Goal: Task Accomplishment & Management: Manage account settings

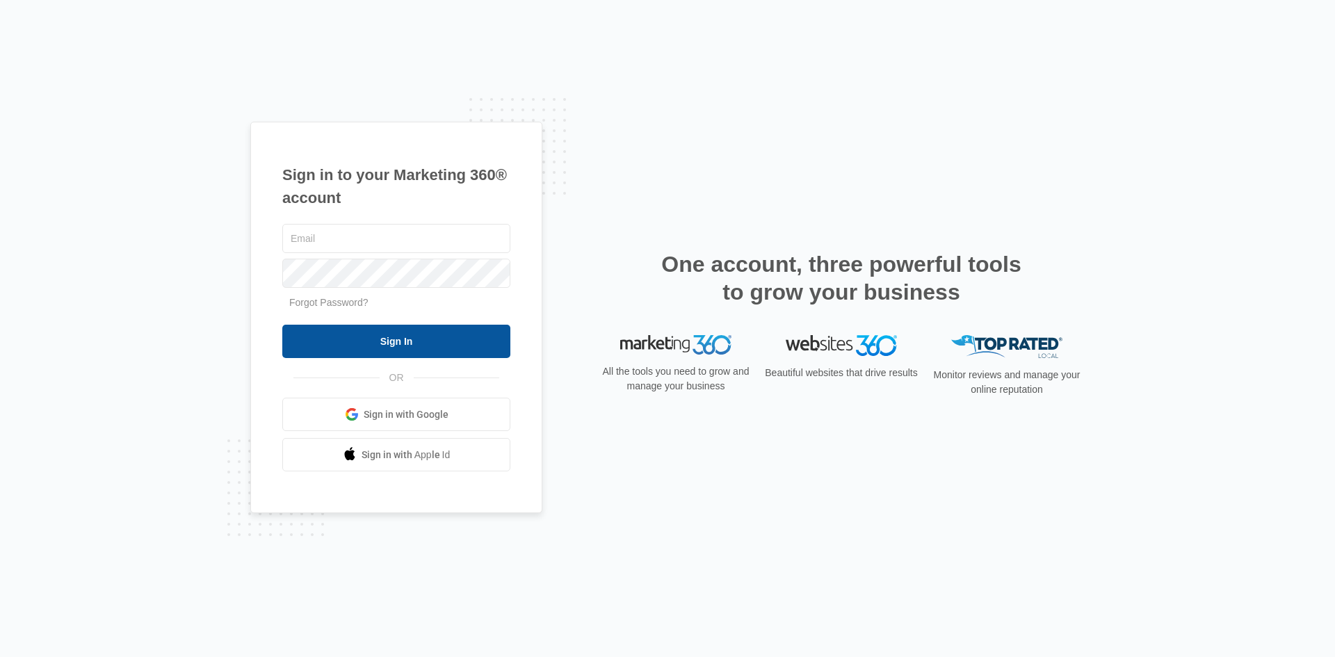
type input "[EMAIL_ADDRESS][DOMAIN_NAME]"
click at [428, 332] on input "Sign In" at bounding box center [396, 341] width 228 height 33
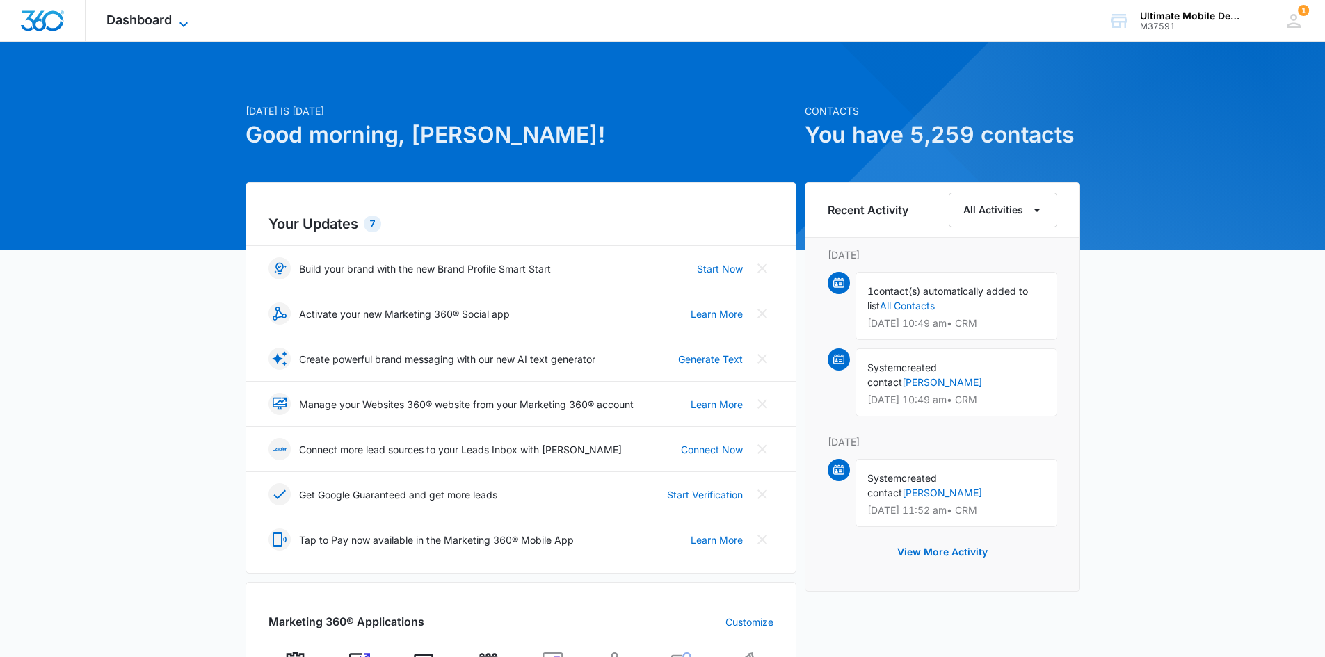
click at [167, 13] on span "Dashboard" at bounding box center [138, 20] width 65 height 15
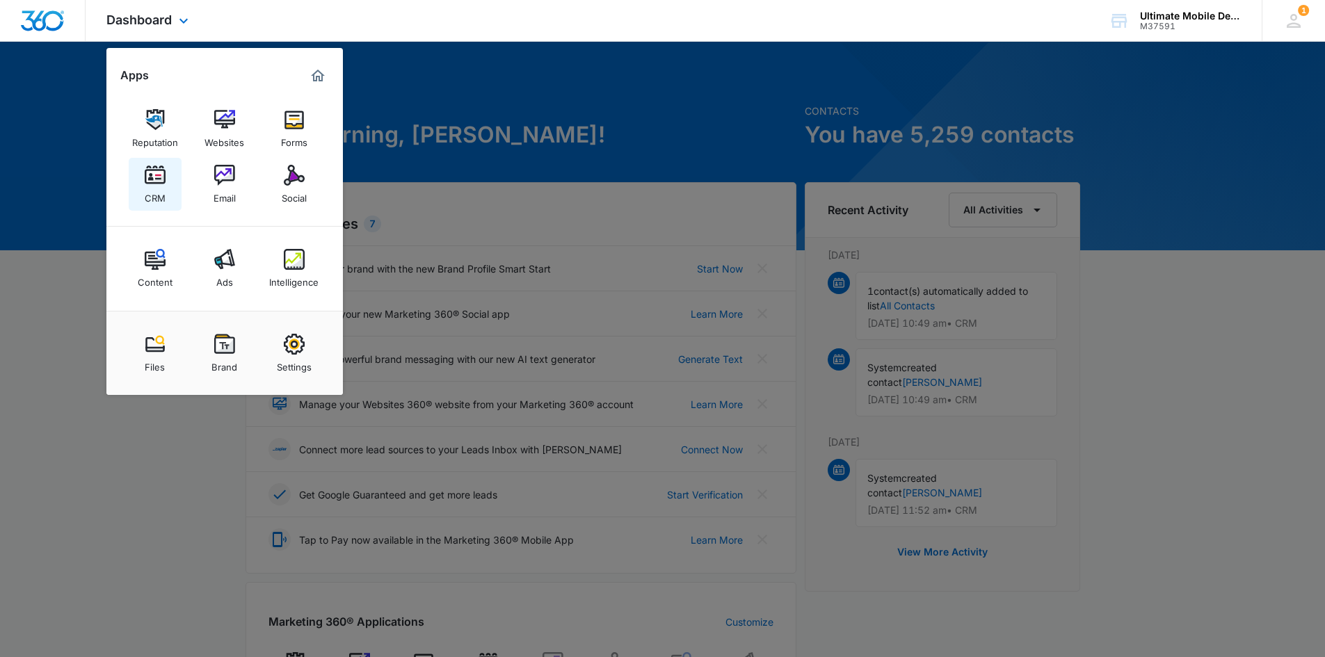
click at [163, 185] on img at bounding box center [155, 175] width 21 height 21
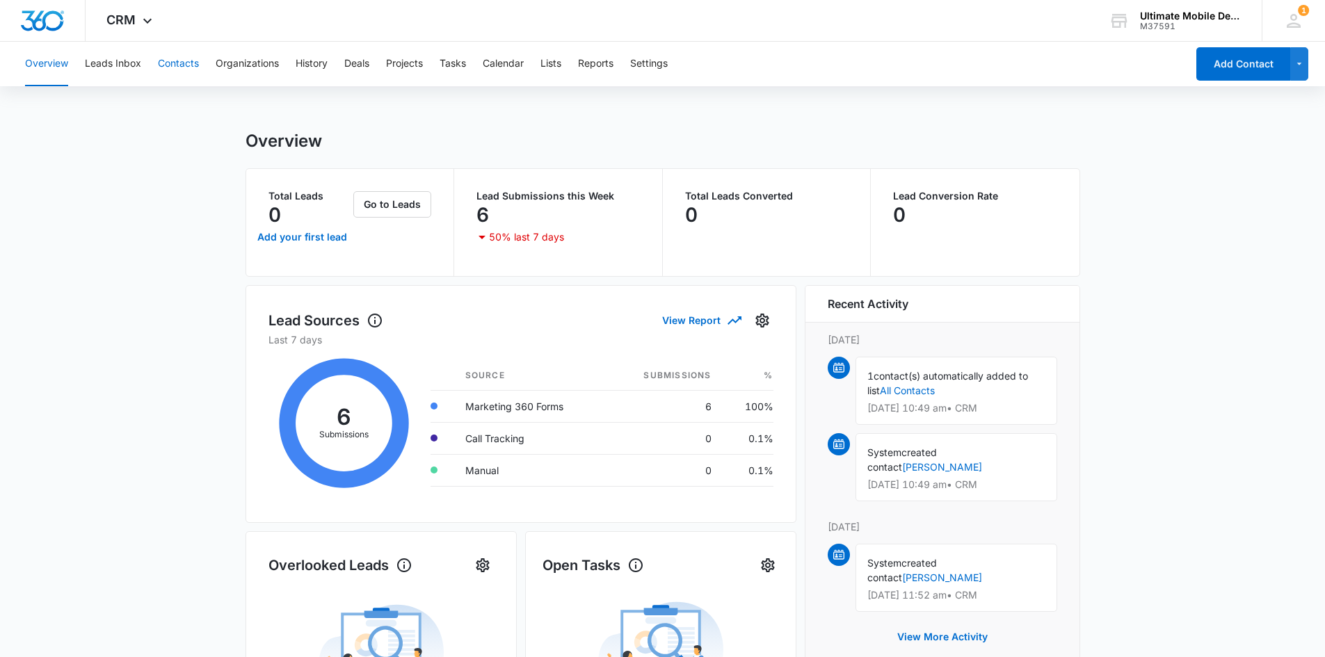
click at [171, 67] on button "Contacts" at bounding box center [178, 64] width 41 height 45
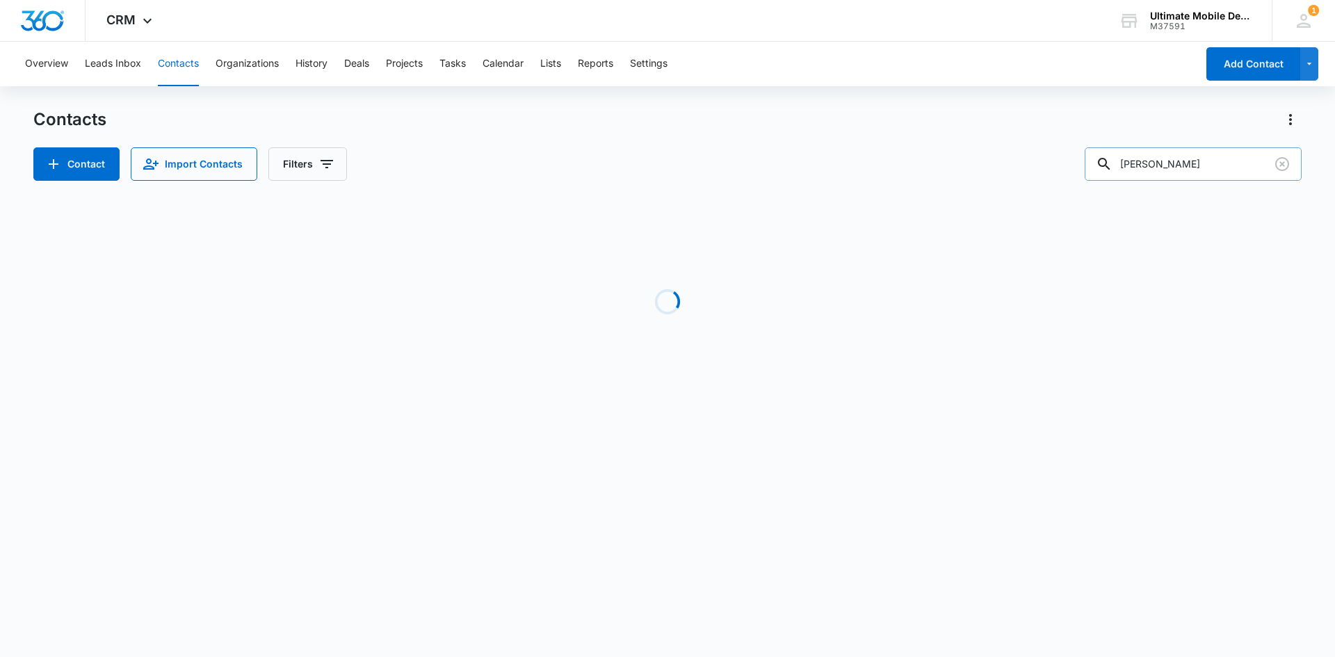
drag, startPoint x: 1174, startPoint y: 168, endPoint x: 1122, endPoint y: 175, distance: 53.3
click at [1122, 175] on div "[PERSON_NAME]" at bounding box center [1193, 163] width 217 height 33
type input "gene"
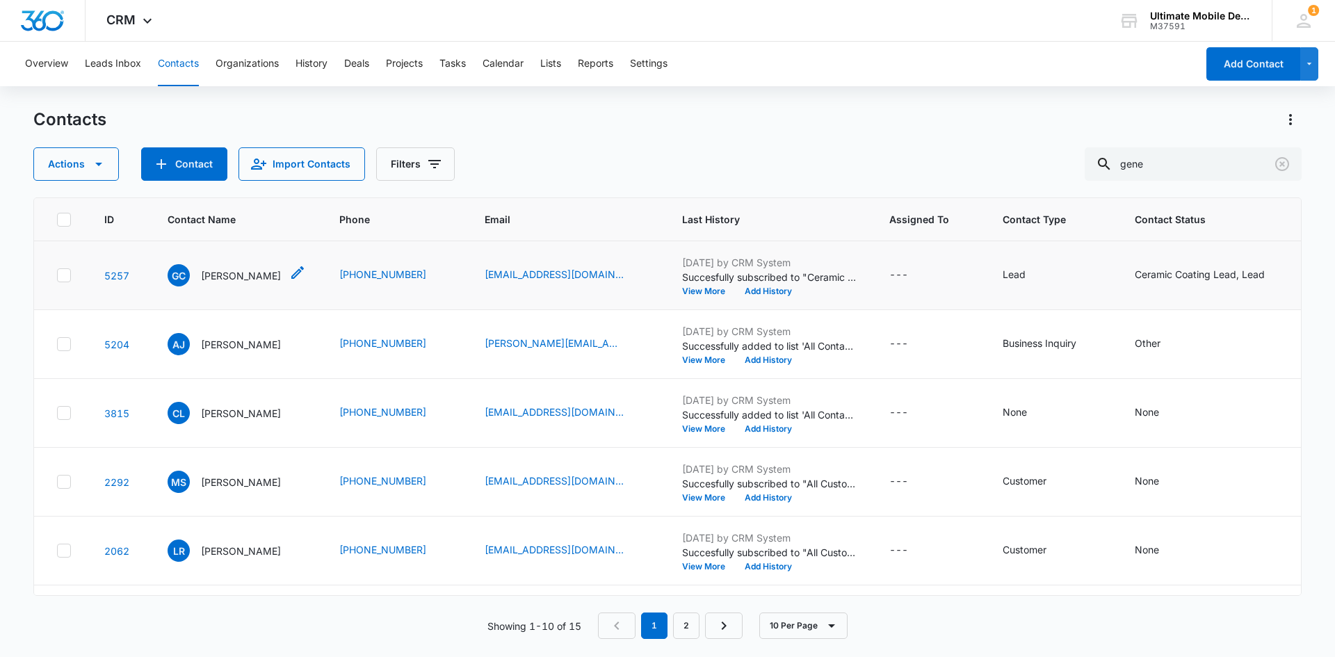
click at [222, 272] on p "[PERSON_NAME]" at bounding box center [241, 275] width 80 height 15
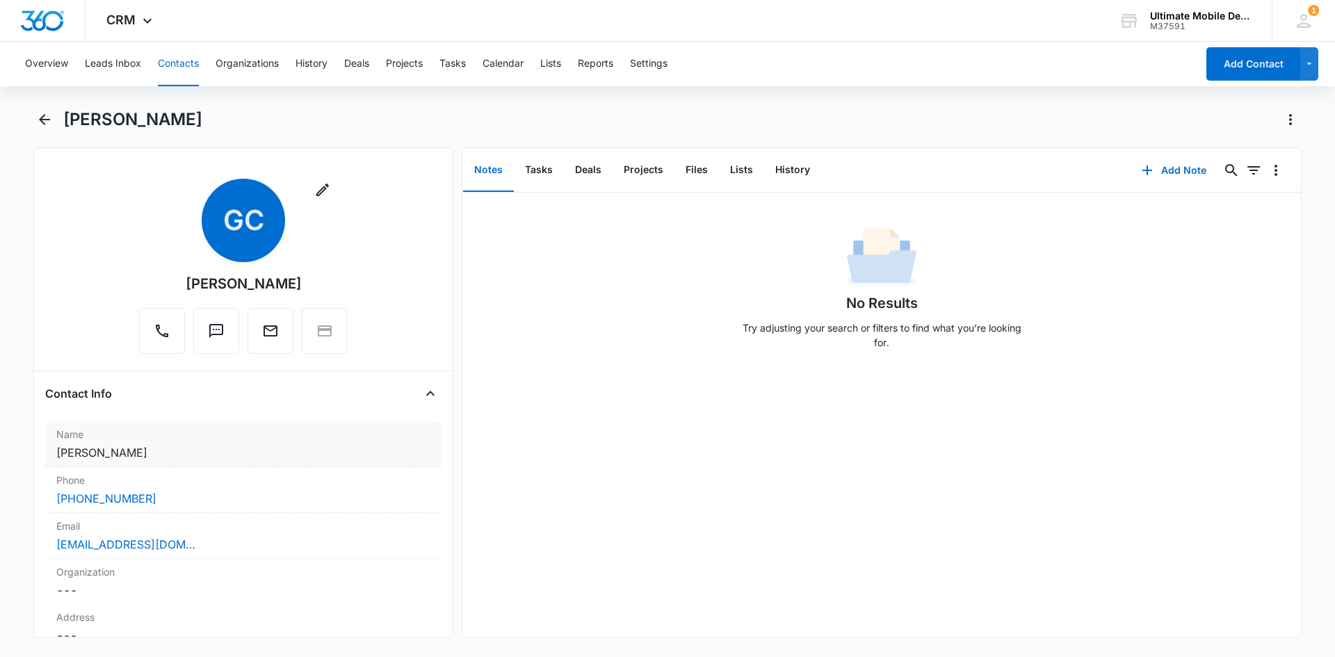
click at [111, 457] on dd "Cancel Save Changes [PERSON_NAME]" at bounding box center [243, 452] width 374 height 17
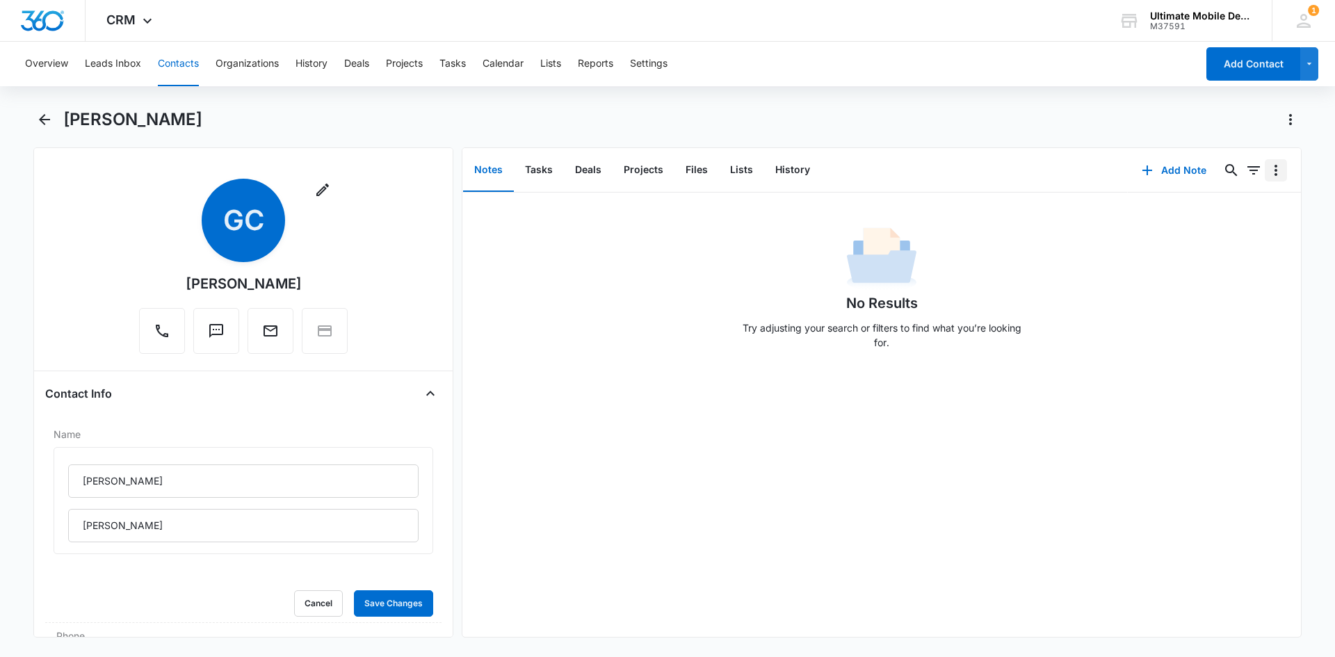
click at [1268, 172] on icon "Overflow Menu" at bounding box center [1276, 170] width 17 height 17
click at [1292, 107] on div "Overview Leads Inbox Contacts Organizations History Deals Projects Tasks Calend…" at bounding box center [667, 348] width 1335 height 613
click at [1291, 120] on icon "Actions" at bounding box center [1290, 119] width 3 height 11
click at [1033, 172] on div "Notes Tasks Deals Projects Files Lists History" at bounding box center [794, 170] width 665 height 45
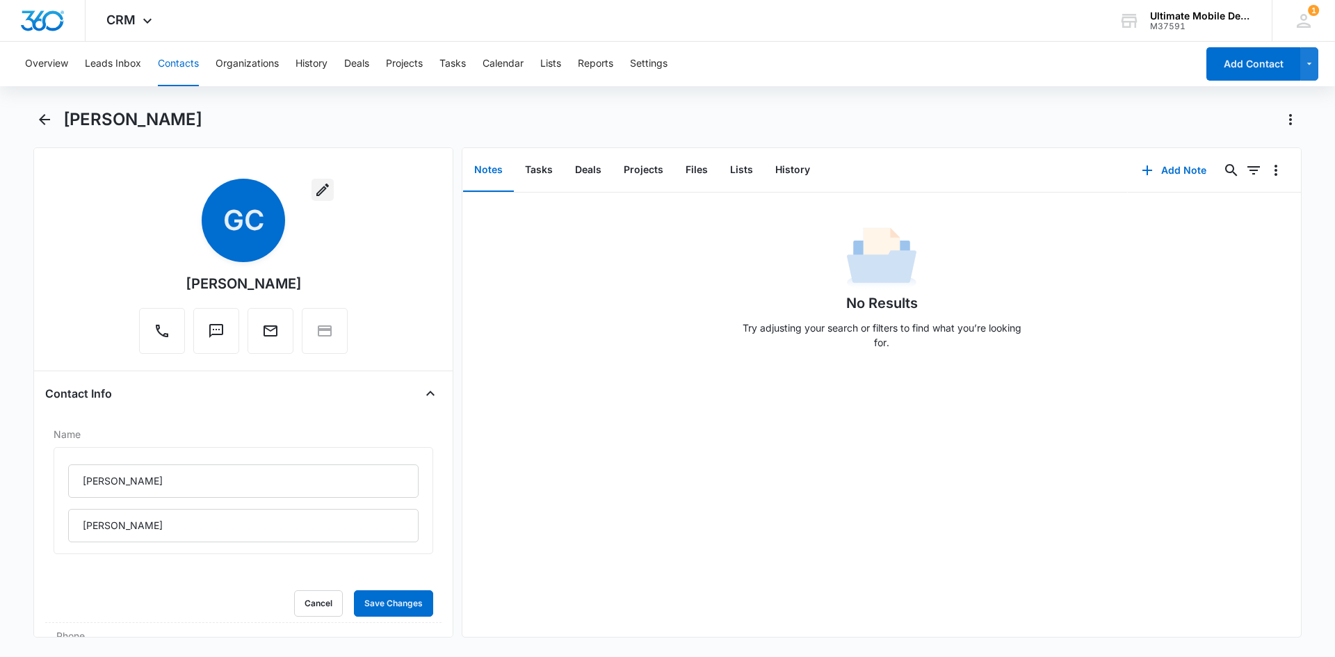
click at [319, 192] on icon "button" at bounding box center [322, 189] width 17 height 17
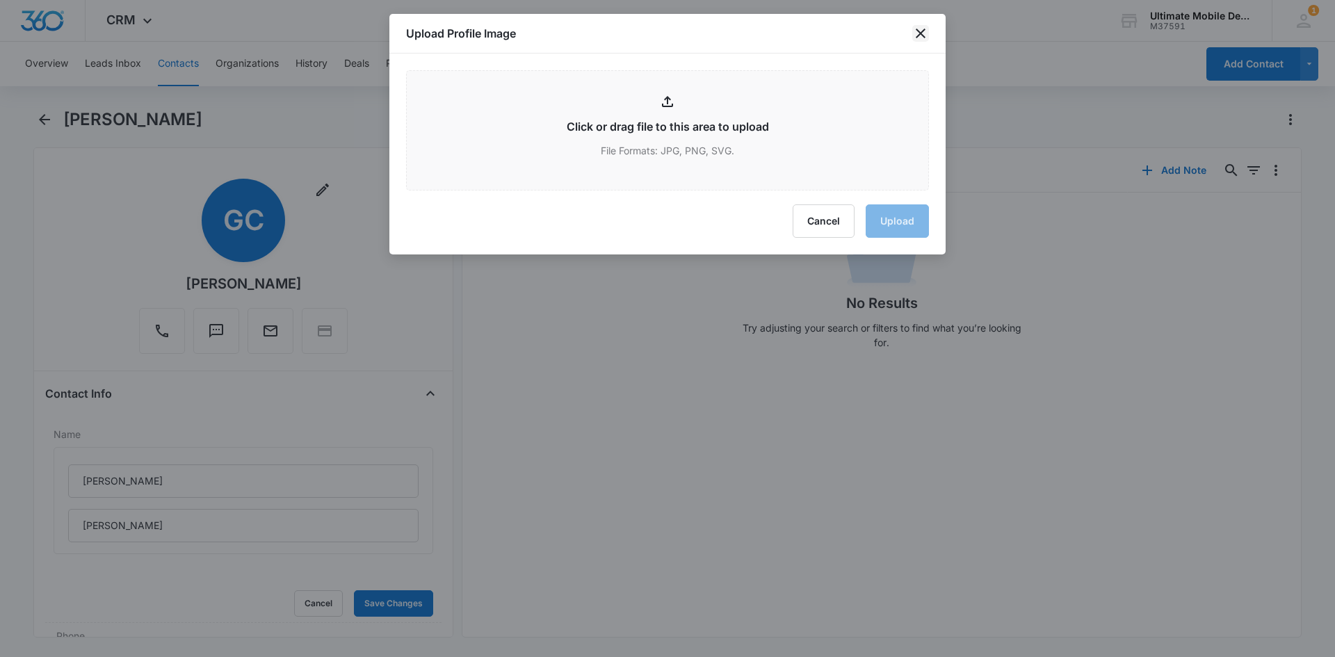
click at [922, 31] on icon "close" at bounding box center [921, 34] width 10 height 10
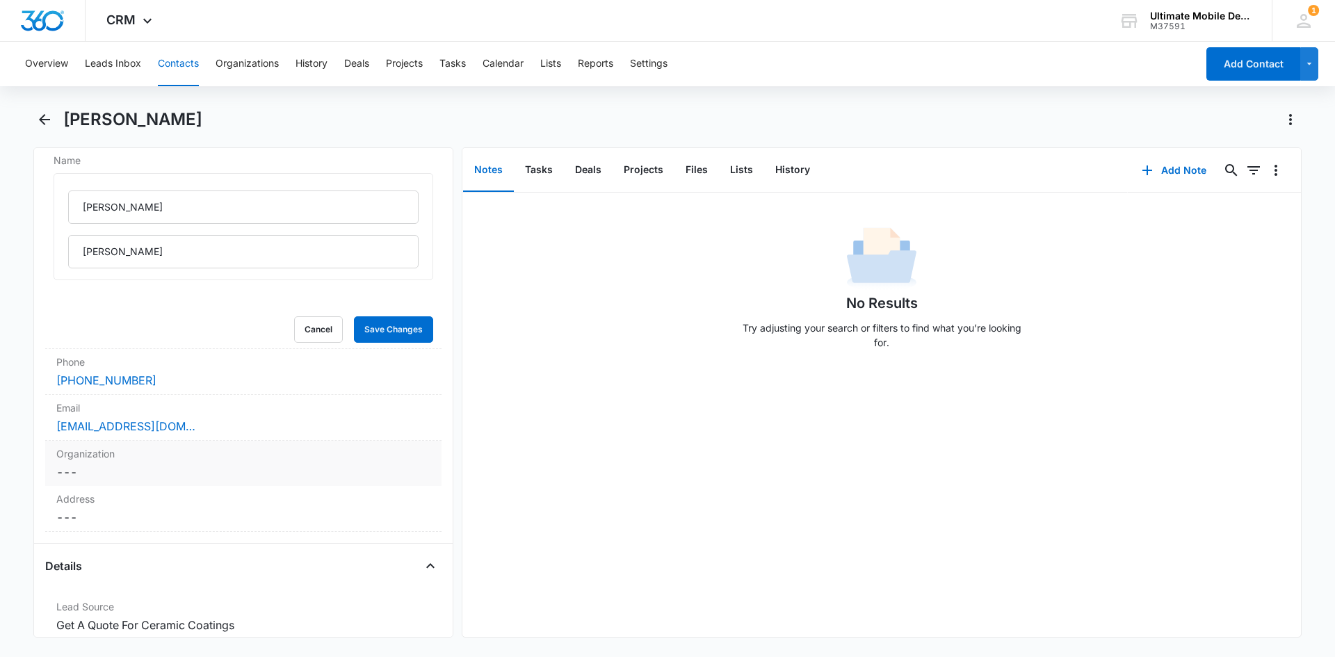
scroll to position [278, 0]
click at [222, 412] on div "Email Cancel Save Changes [EMAIL_ADDRESS][DOMAIN_NAME]" at bounding box center [243, 414] width 396 height 46
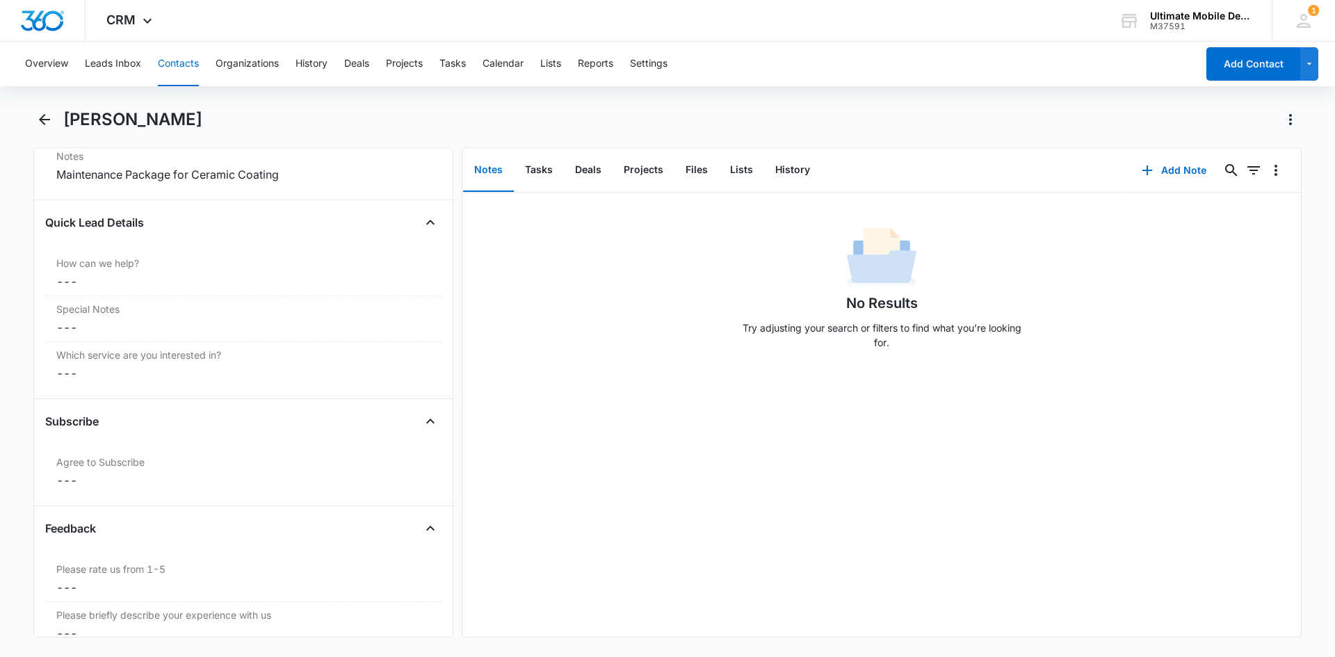
scroll to position [1460, 0]
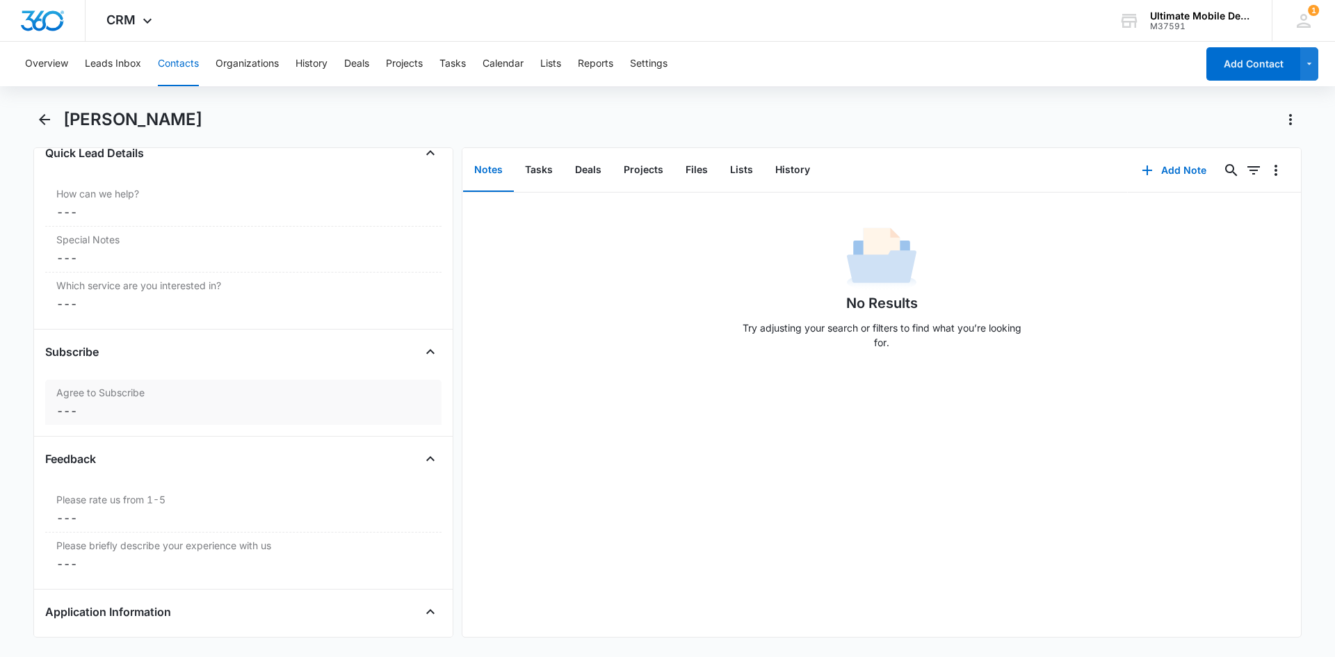
click at [388, 394] on label "Agree to Subscribe" at bounding box center [243, 392] width 374 height 15
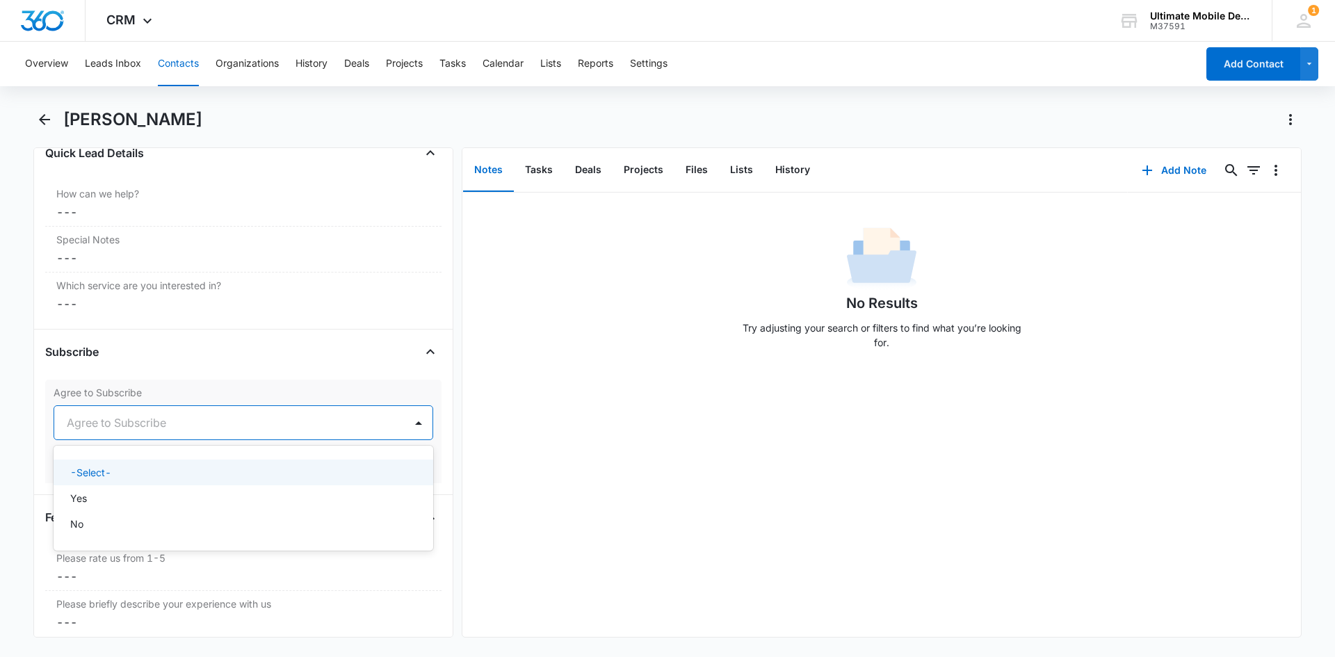
click at [170, 413] on div at bounding box center [227, 422] width 320 height 19
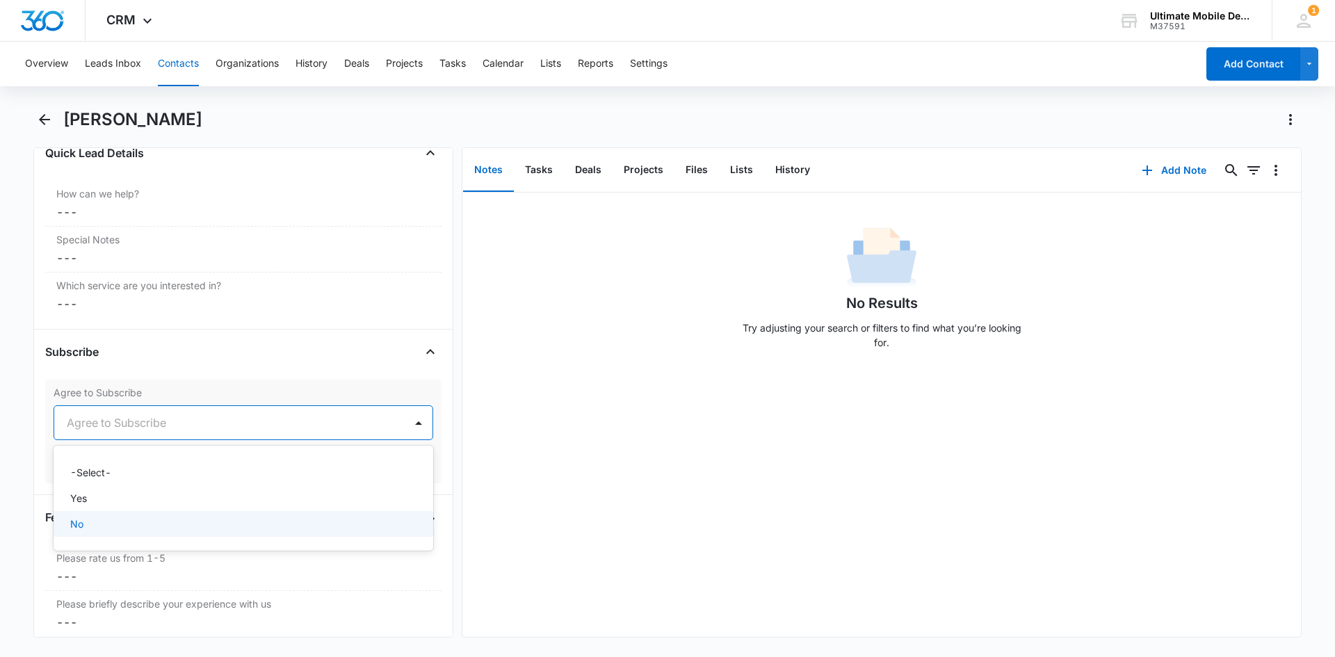
click at [137, 533] on div "No" at bounding box center [244, 524] width 380 height 26
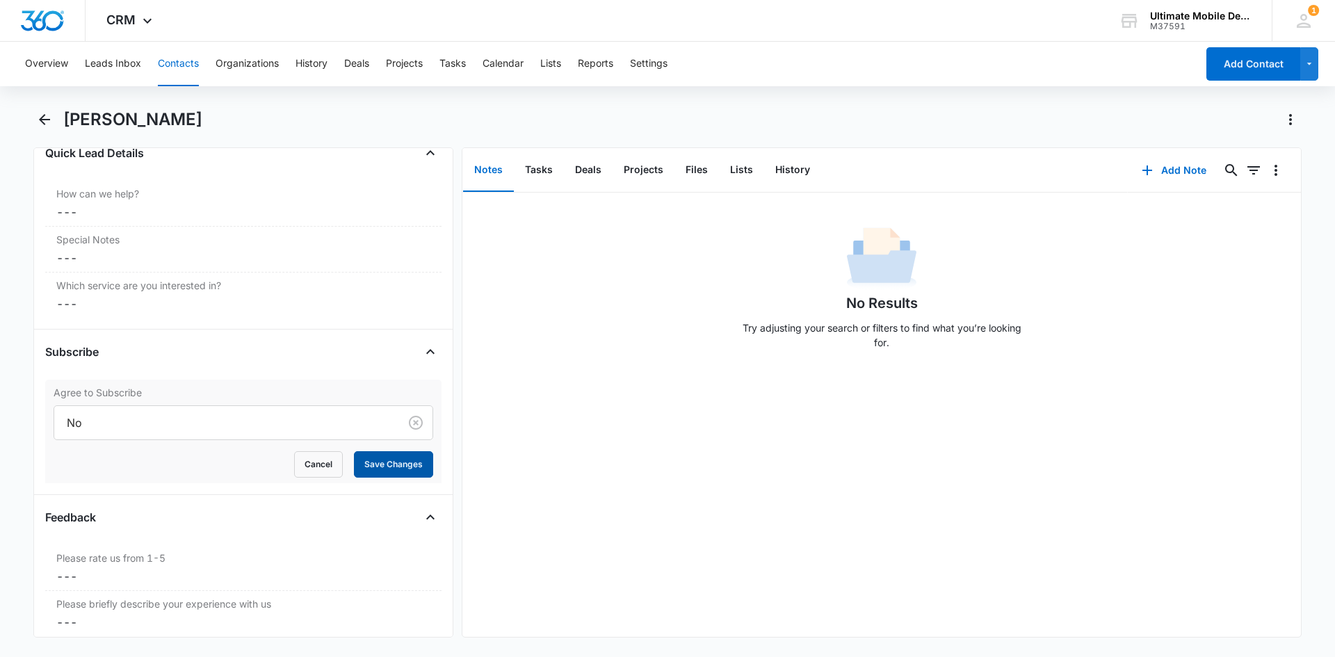
click at [364, 462] on button "Save Changes" at bounding box center [393, 464] width 79 height 26
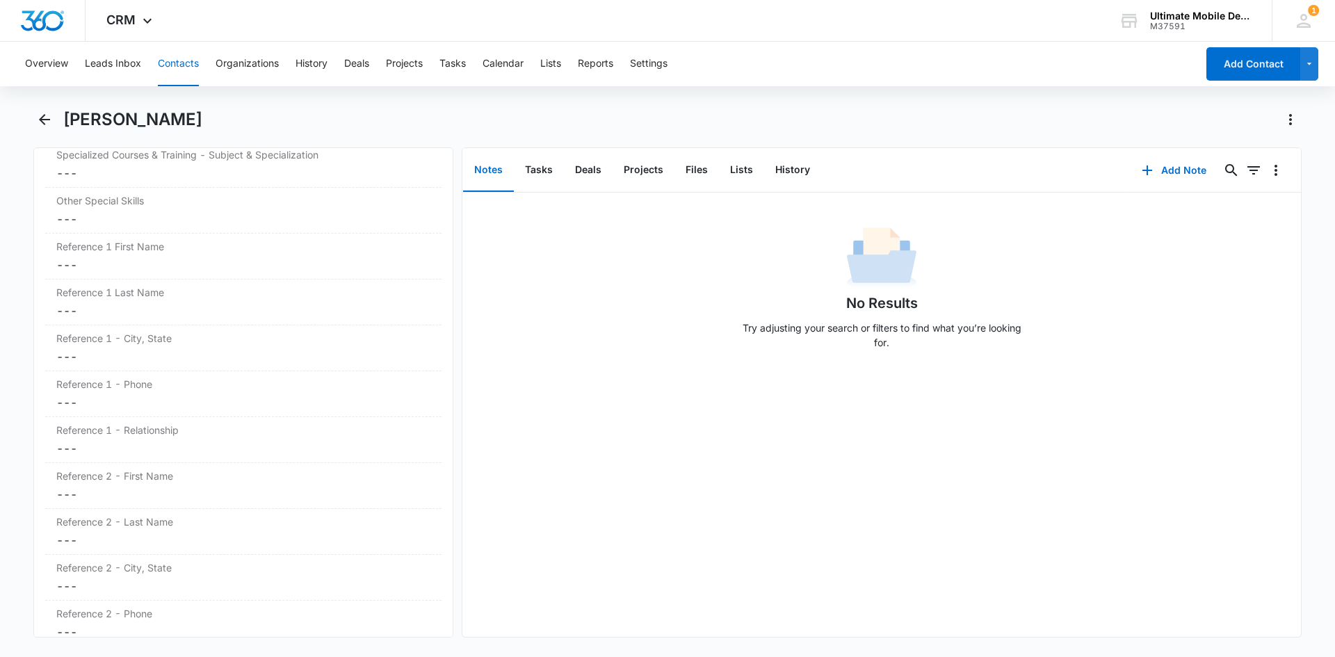
scroll to position [3407, 0]
